Goal: Task Accomplishment & Management: Use online tool/utility

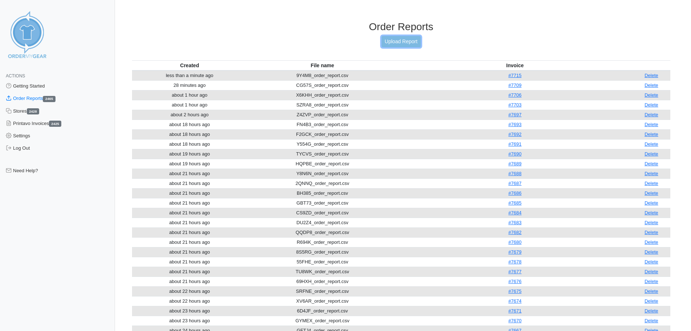
drag, startPoint x: 0, startPoint y: 0, endPoint x: 397, endPoint y: 38, distance: 398.4
click at [397, 38] on link "Upload Report" at bounding box center [401, 41] width 39 height 11
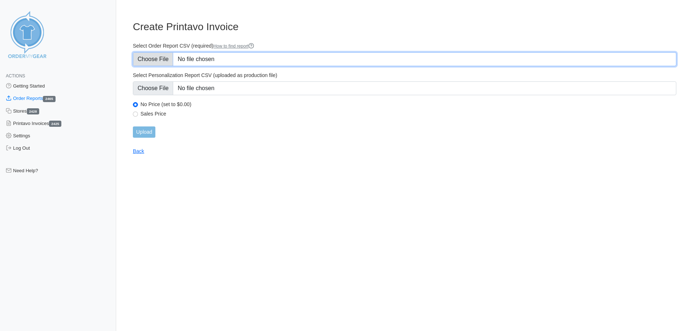
click at [150, 60] on input "Select Order Report CSV (required) How to find report" at bounding box center [404, 59] width 543 height 14
type input "C:\fakepath\CS9ZD_order_report (1).csv"
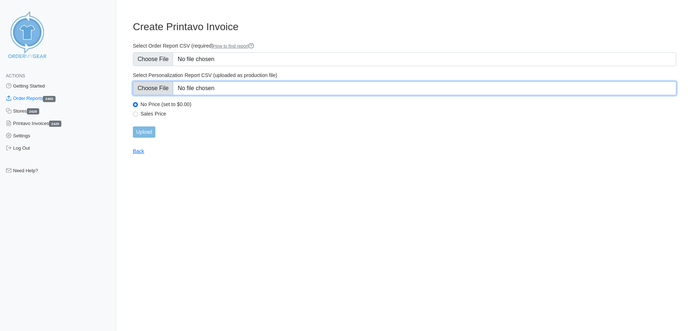
click at [155, 86] on input "Select Personalization Report CSV (uploaded as production file)" at bounding box center [404, 88] width 543 height 14
type input "C:\fakepath\CS9ZD_personalization_report (1).csv"
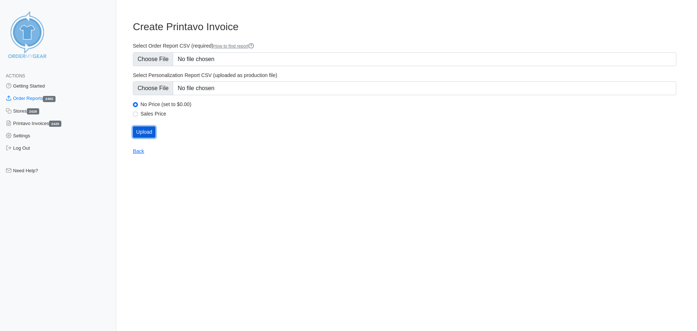
click at [147, 128] on input "Upload" at bounding box center [144, 131] width 22 height 11
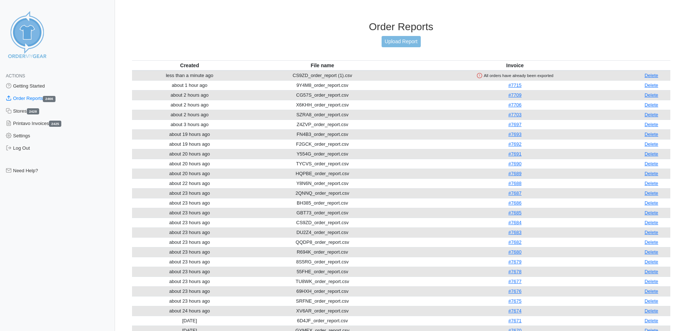
drag, startPoint x: 649, startPoint y: 75, endPoint x: 372, endPoint y: 49, distance: 278.4
click at [649, 75] on link "Delete" at bounding box center [652, 75] width 14 height 5
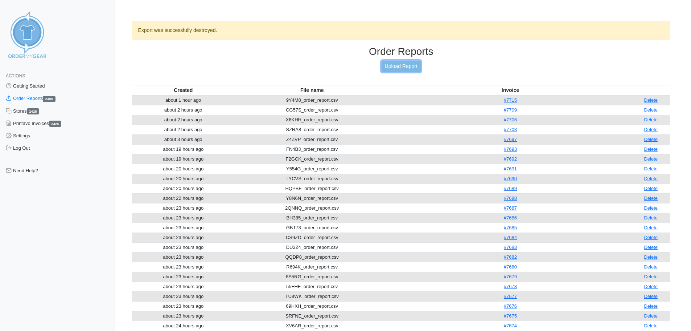
click at [394, 68] on link "Upload Report" at bounding box center [401, 66] width 39 height 11
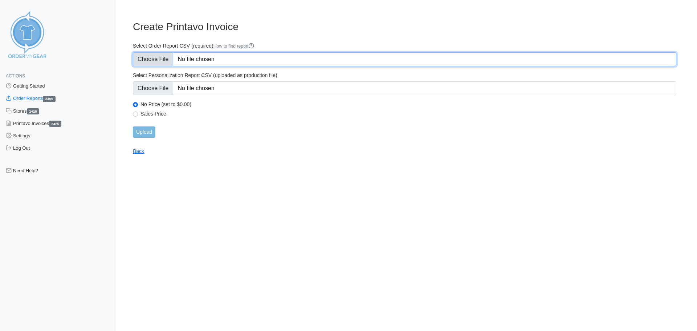
click at [157, 60] on input "Select Order Report CSV (required) How to find report" at bounding box center [404, 59] width 543 height 14
type input "C:\fakepath\H3CAC_order_report.csv"
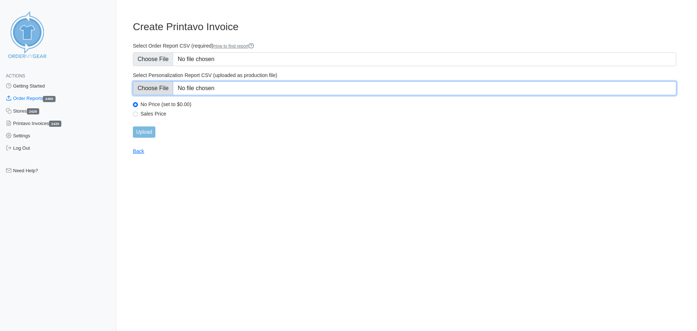
click at [164, 87] on input "Select Personalization Report CSV (uploaded as production file)" at bounding box center [404, 88] width 543 height 14
type input "C:\fakepath\H3CAC_personalization_report.csv"
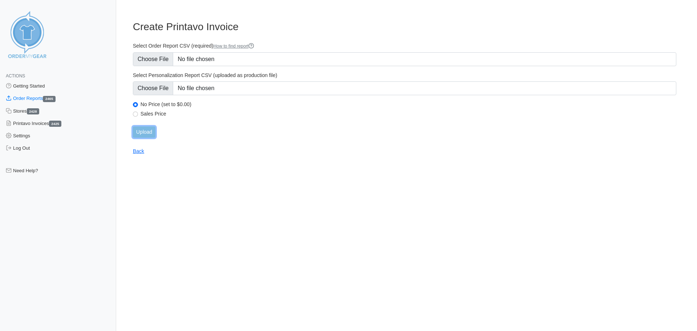
click at [143, 132] on input "Upload" at bounding box center [144, 131] width 22 height 11
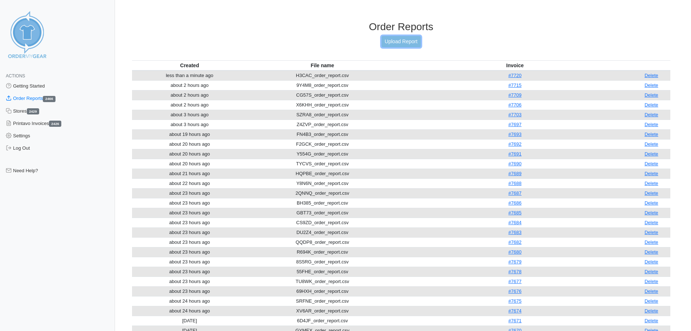
click at [390, 42] on link "Upload Report" at bounding box center [401, 41] width 39 height 11
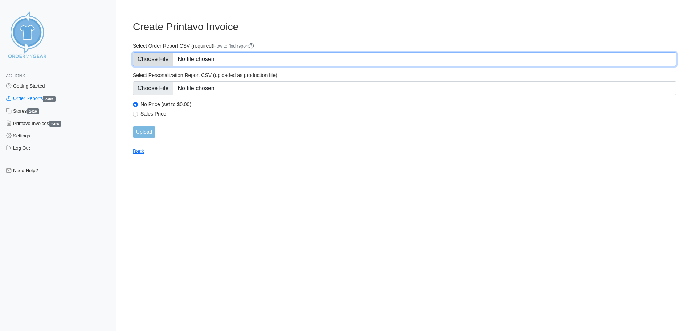
click at [149, 57] on input "Select Order Report CSV (required) How to find report" at bounding box center [404, 59] width 543 height 14
type input "C:\fakepath\2EKXH_order_report.csv"
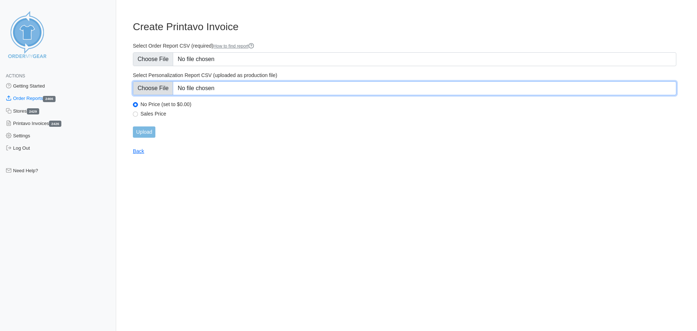
click at [142, 89] on input "Select Personalization Report CSV (uploaded as production file)" at bounding box center [404, 88] width 543 height 14
type input "C:\fakepath\2EKXH_personalization_report.csv"
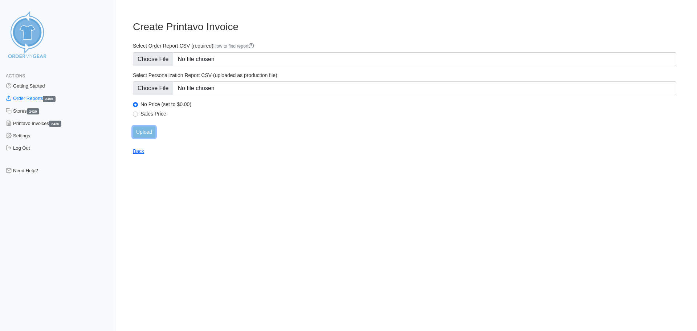
click at [148, 133] on input "Upload" at bounding box center [144, 131] width 22 height 11
